Goal: Navigation & Orientation: Find specific page/section

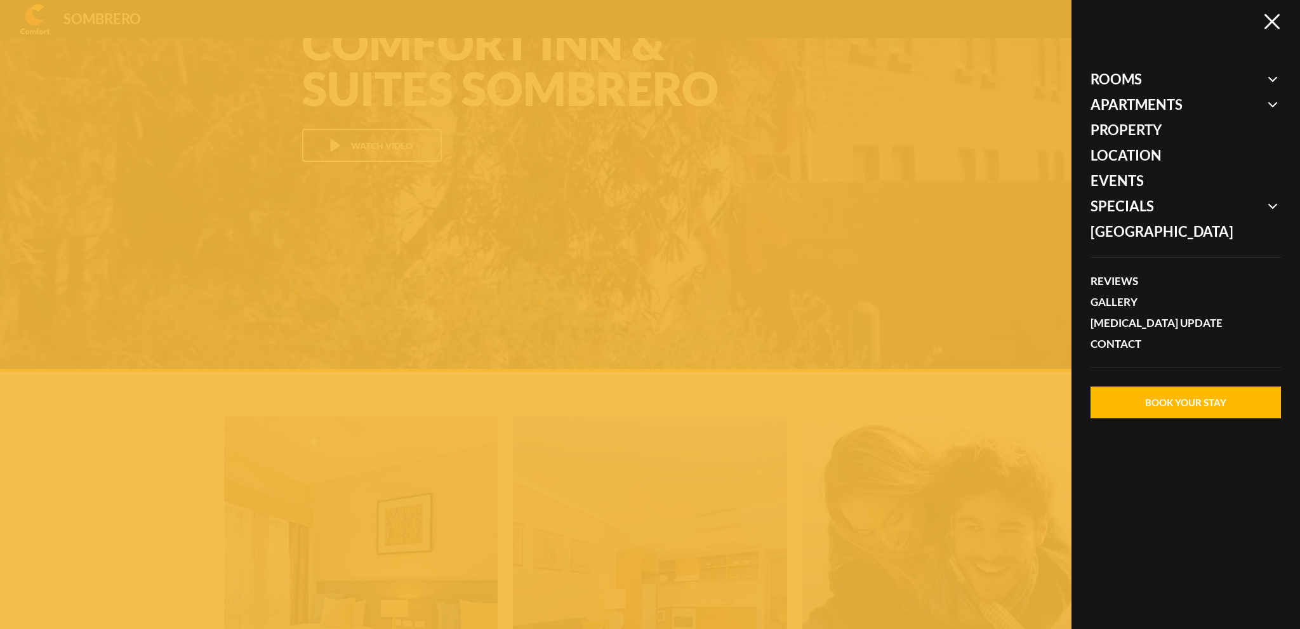
scroll to position [84574, 0]
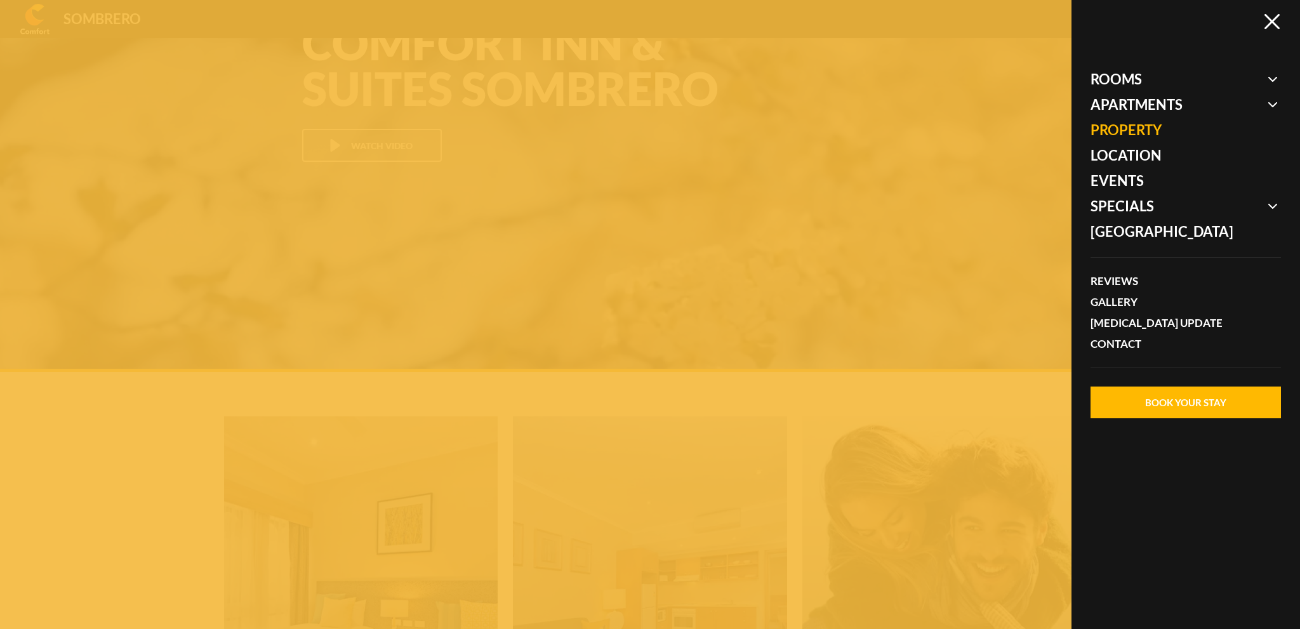
click at [1142, 126] on link "Property" at bounding box center [1180, 129] width 178 height 25
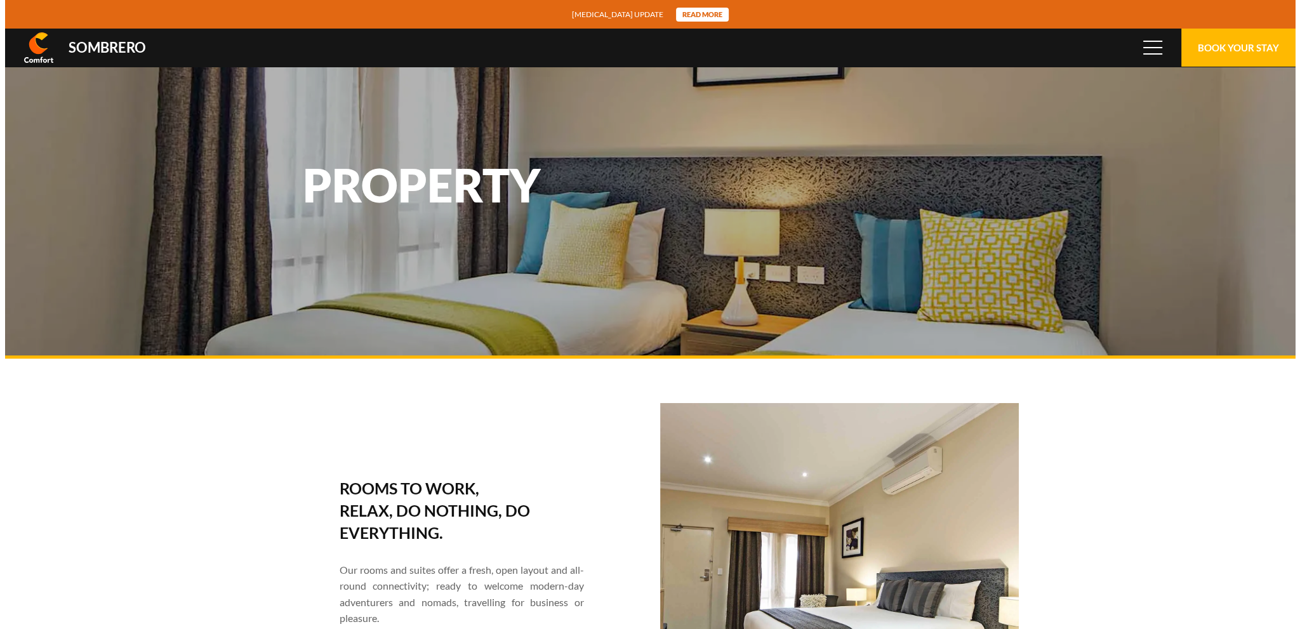
scroll to position [84574, 0]
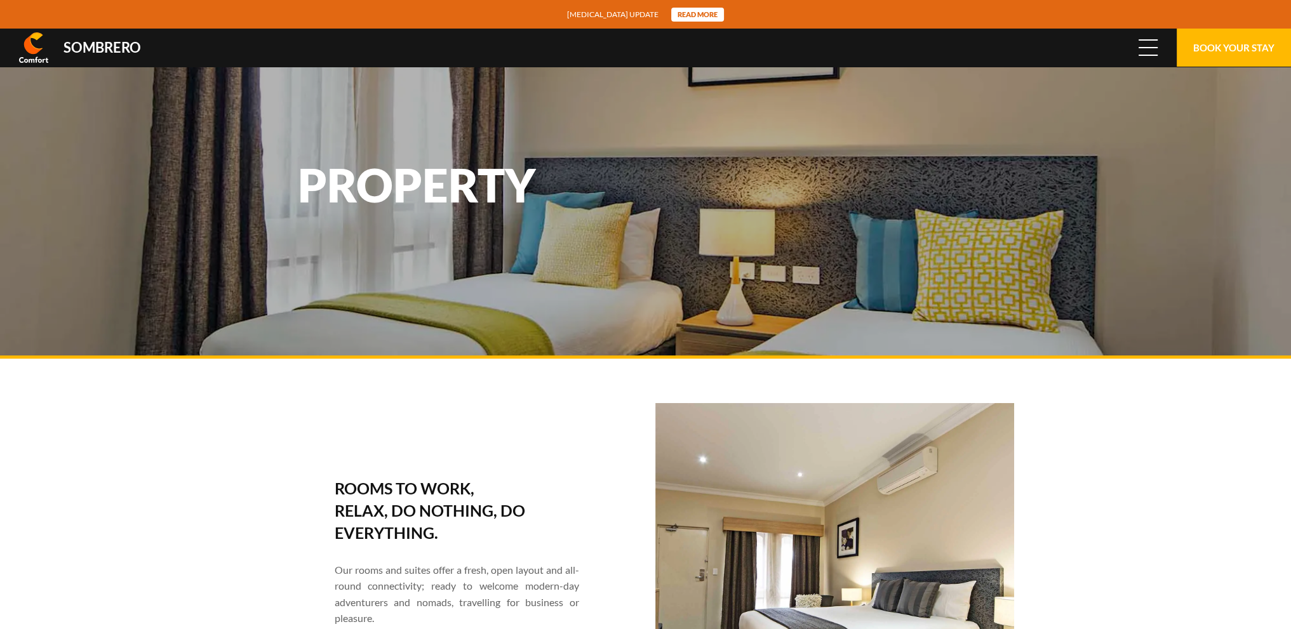
click at [1154, 39] on span at bounding box center [1147, 39] width 19 height 1
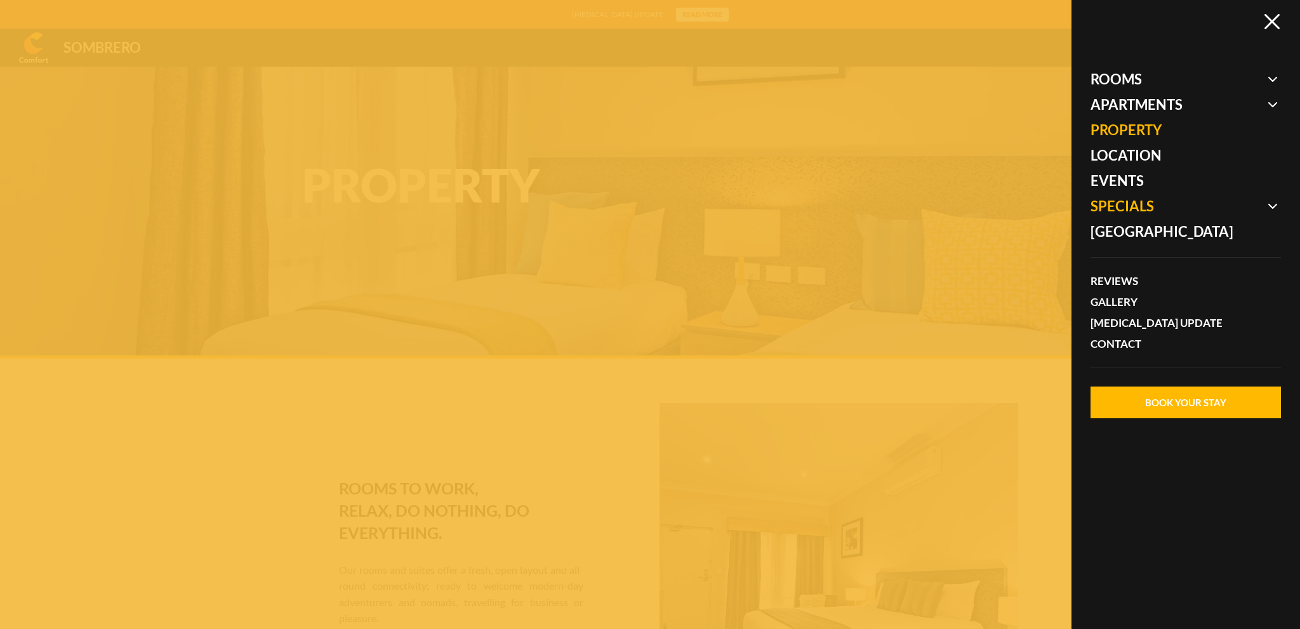
click at [1129, 209] on span at bounding box center [1186, 206] width 190 height 25
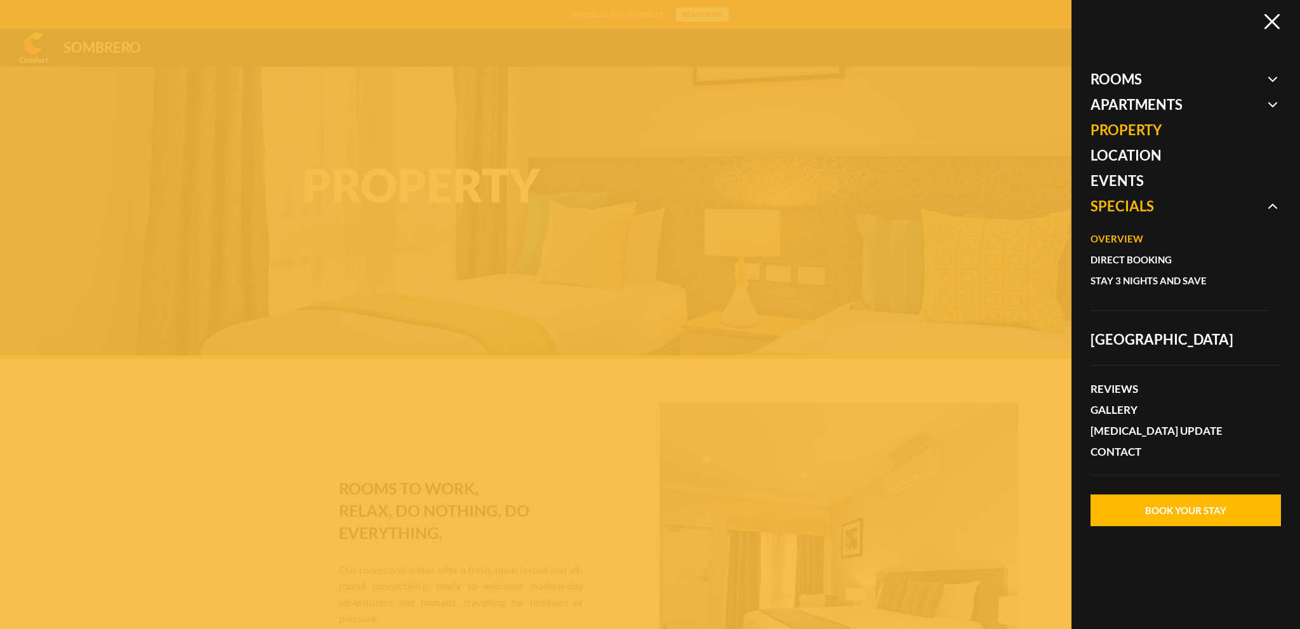
click at [1107, 236] on link "Overview" at bounding box center [1173, 239] width 165 height 21
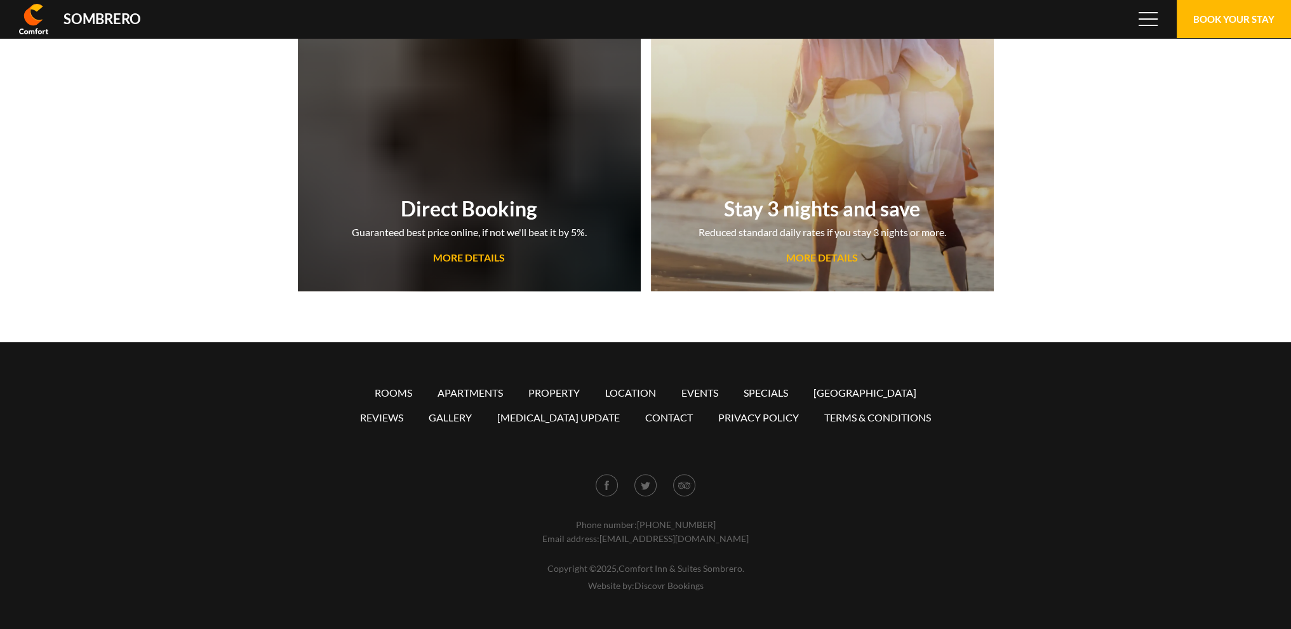
scroll to position [84574, 0]
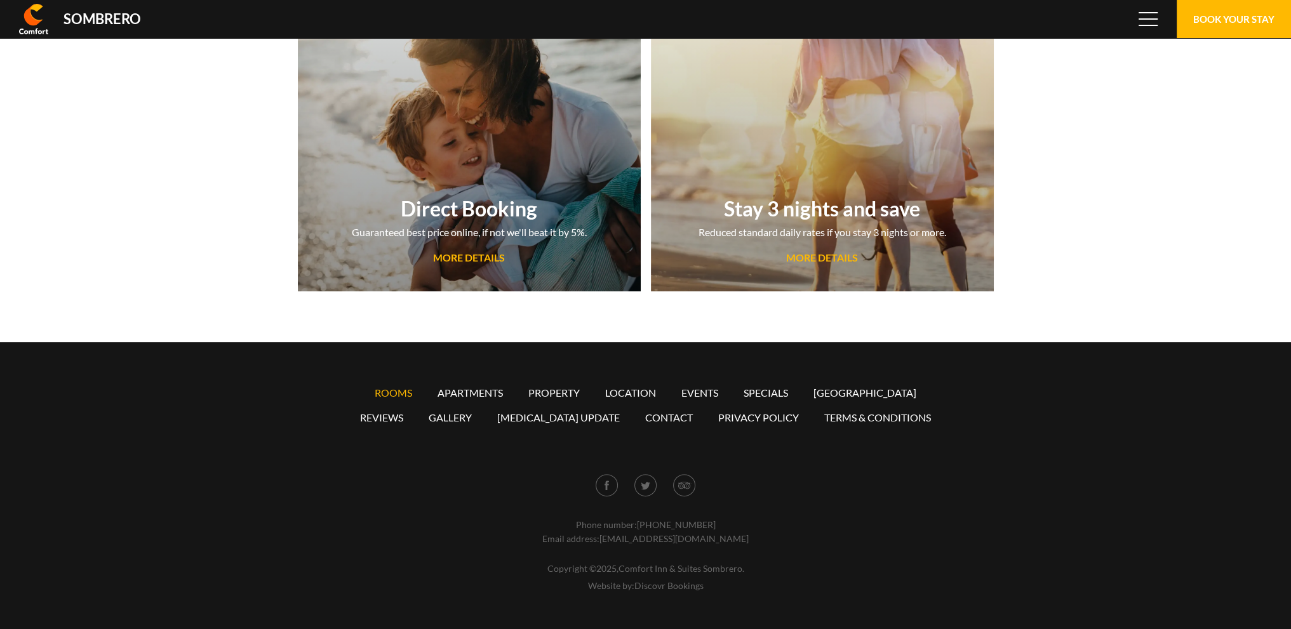
click at [399, 392] on link "Rooms" at bounding box center [393, 393] width 37 height 12
